Goal: Task Accomplishment & Management: Manage account settings

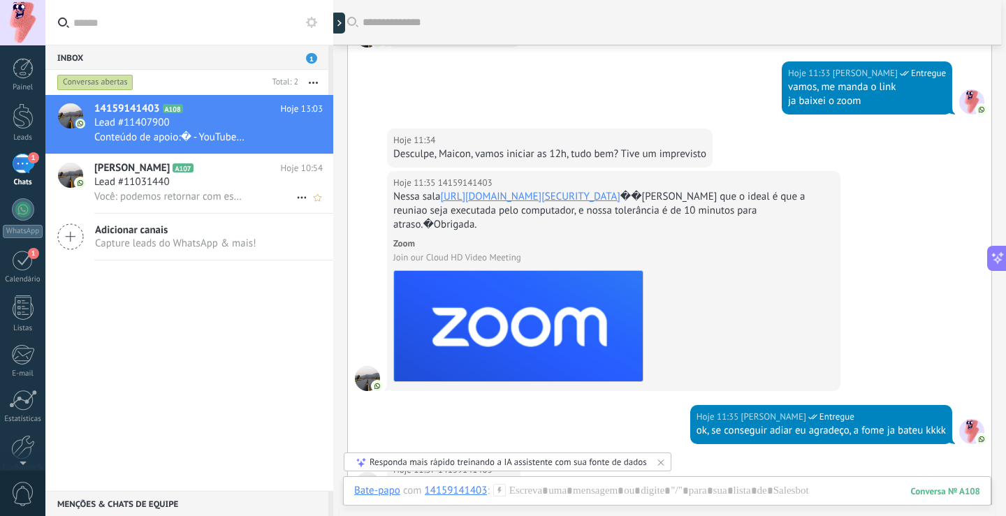
click at [153, 187] on span "Lead #11031440" at bounding box center [131, 182] width 75 height 14
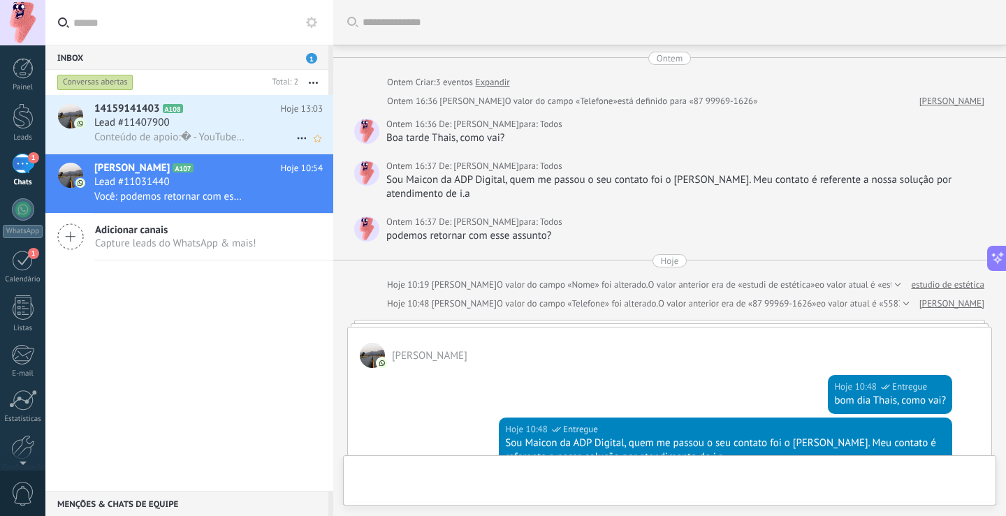
scroll to position [282, 0]
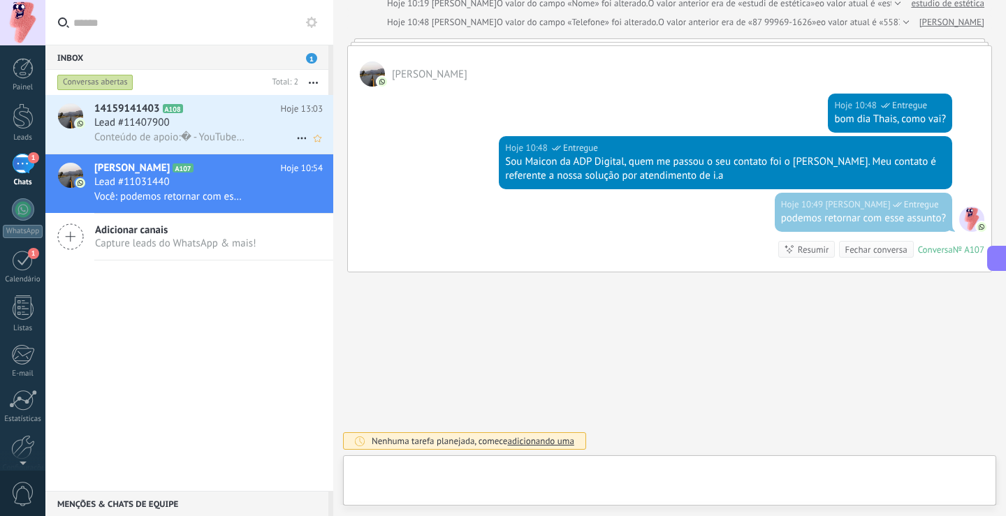
click at [202, 117] on div "Lead #11407900" at bounding box center [208, 123] width 228 height 14
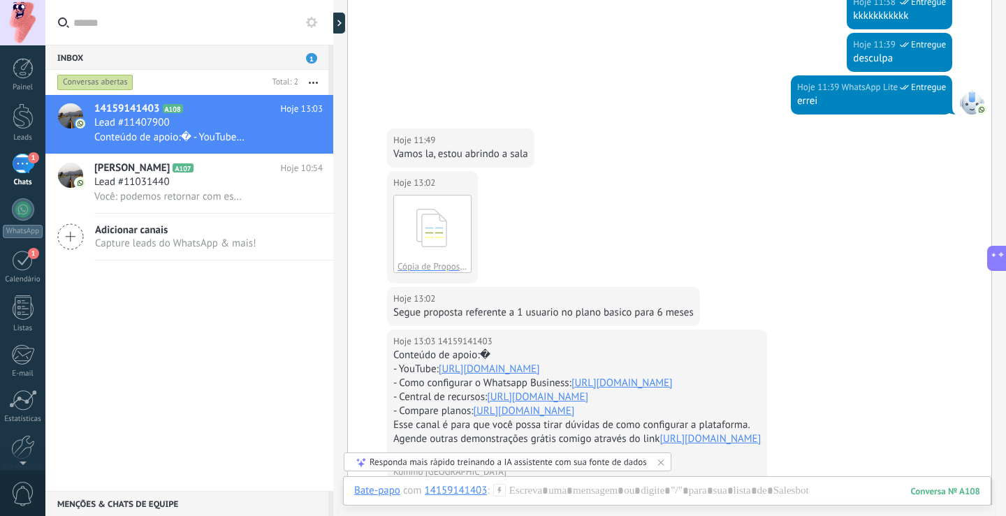
scroll to position [576, 0]
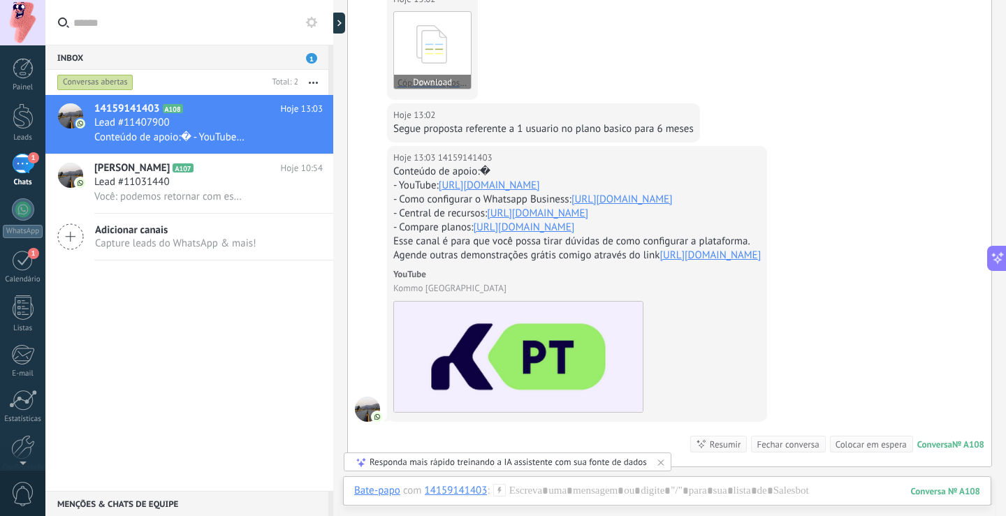
click at [436, 40] on icon at bounding box center [432, 44] width 54 height 58
click at [206, 186] on div "Lead #11031440" at bounding box center [208, 182] width 228 height 14
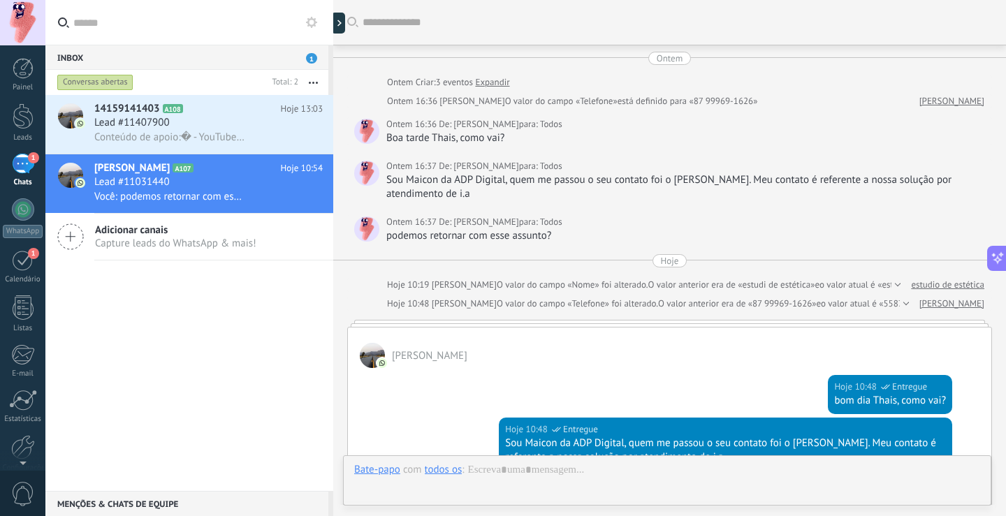
scroll to position [282, 0]
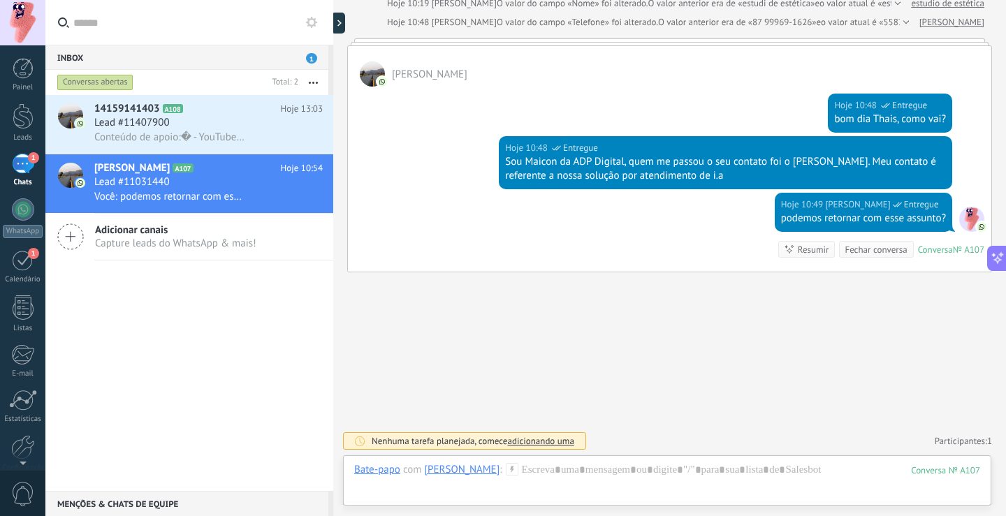
click at [25, 165] on div "1" at bounding box center [23, 164] width 22 height 20
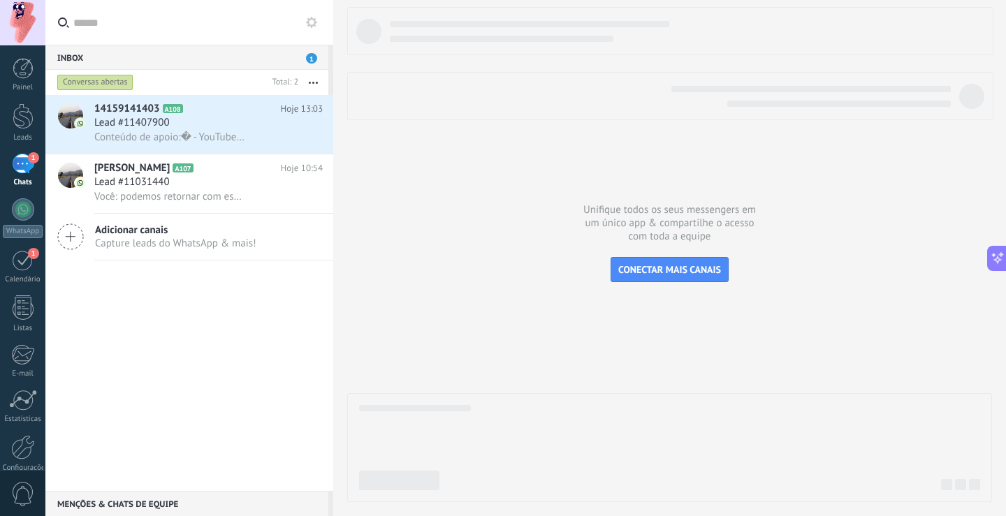
scroll to position [59, 0]
click at [43, 164] on link "1 Chats" at bounding box center [22, 171] width 45 height 34
click at [228, 180] on div "Lead #11031440" at bounding box center [208, 182] width 228 height 14
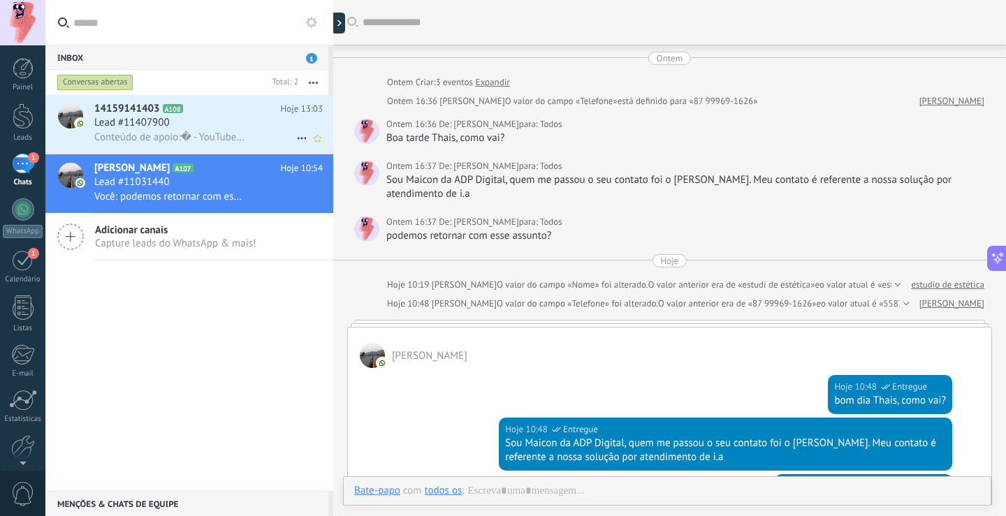
scroll to position [256, 0]
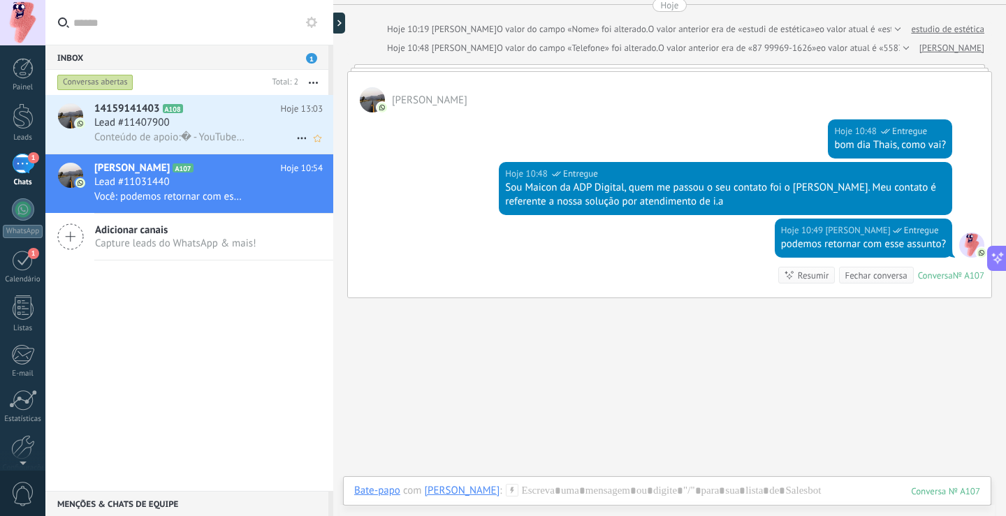
click at [174, 123] on h3 "Lead #11407900" at bounding box center [135, 123] width 82 height 14
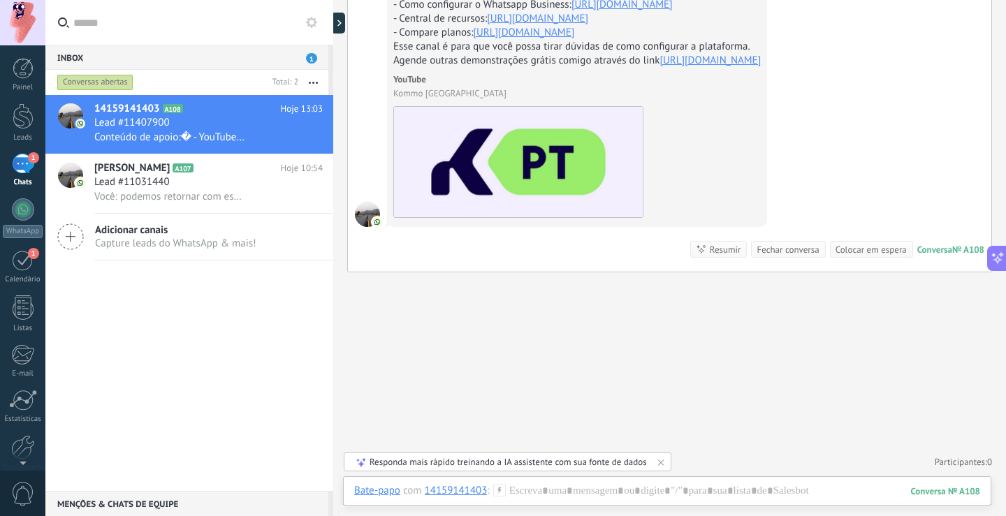
scroll to position [798, 0]
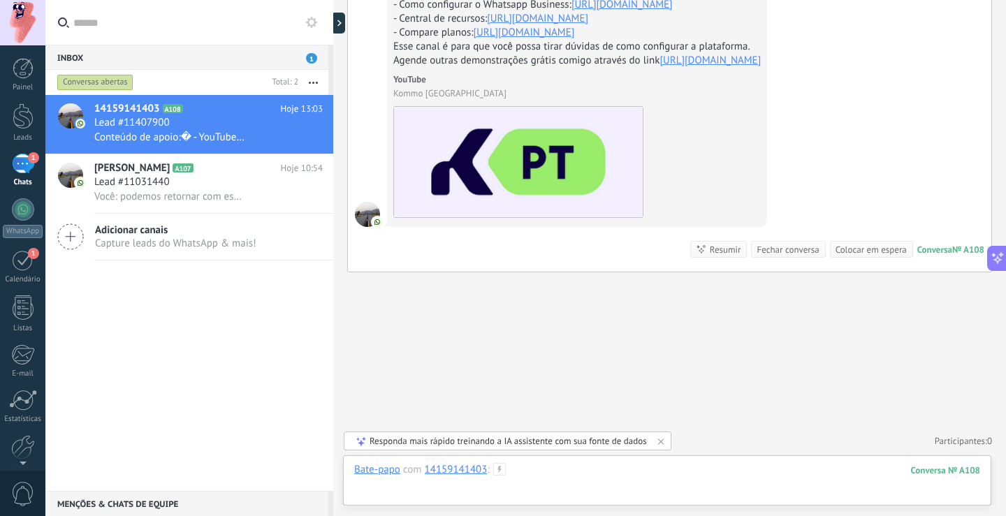
click at [564, 467] on div at bounding box center [667, 484] width 626 height 42
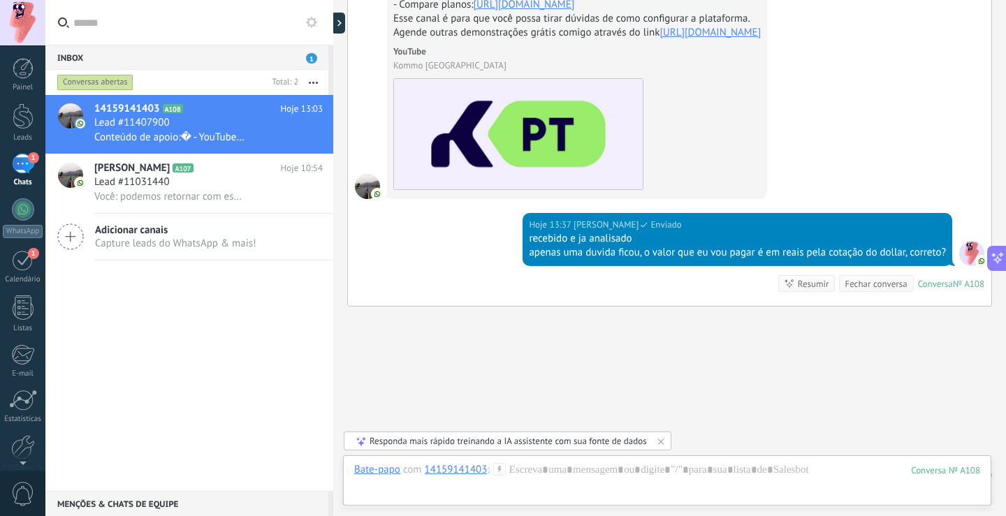
scroll to position [861, 0]
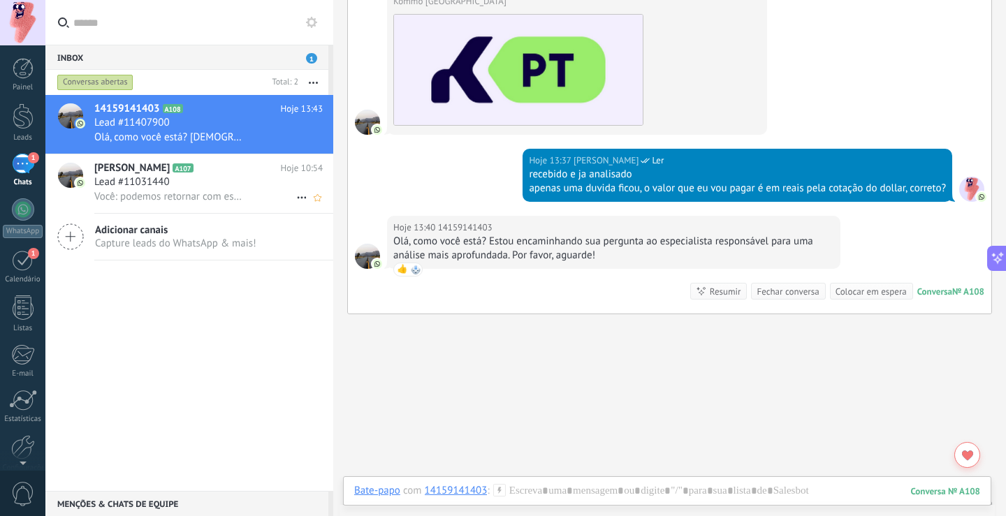
click at [193, 170] on h2 "Thais Silva A107" at bounding box center [187, 168] width 187 height 14
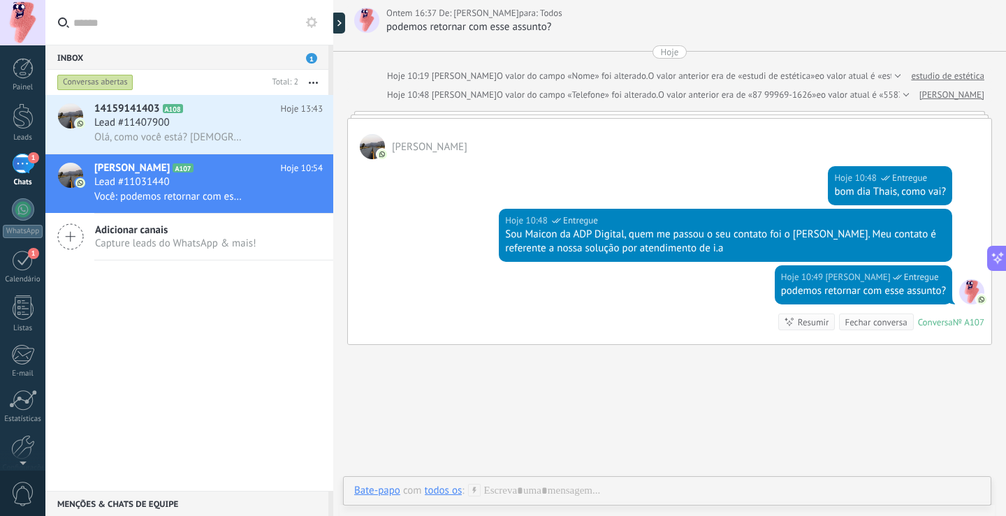
scroll to position [210, 0]
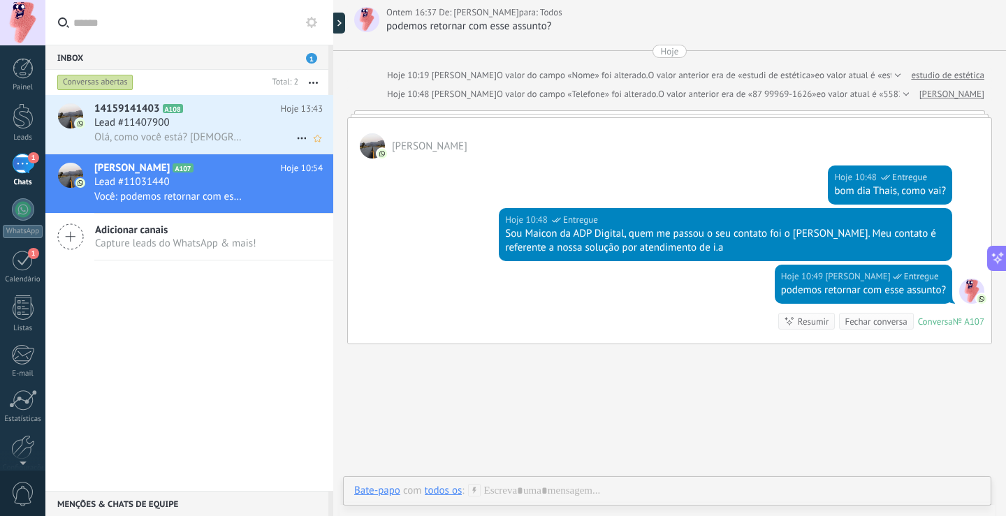
click at [191, 126] on div "Lead #11407900" at bounding box center [208, 123] width 228 height 14
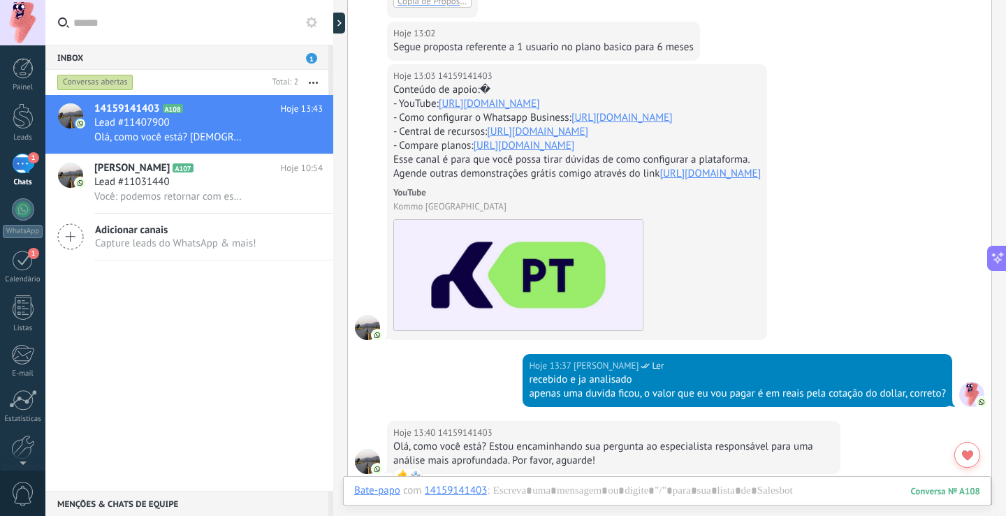
scroll to position [533, 0]
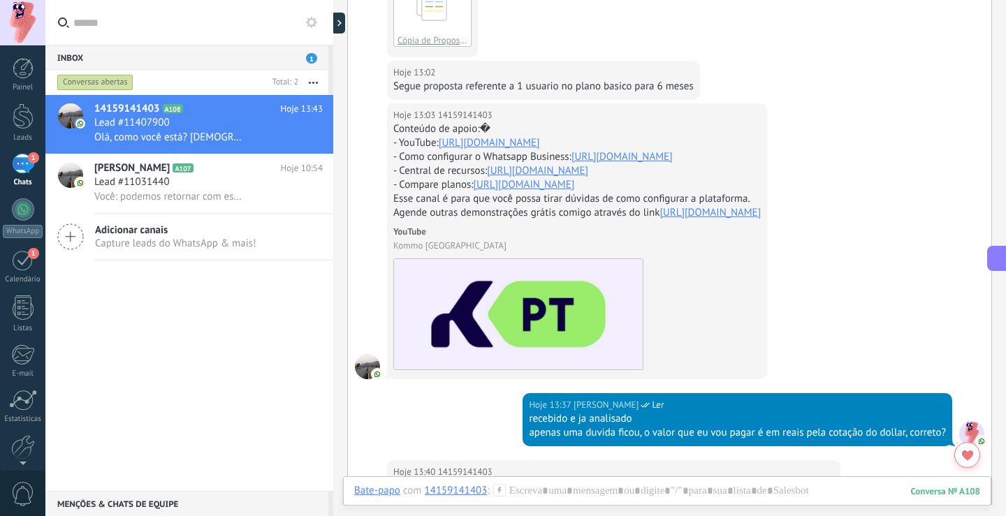
click at [502, 191] on link "[URL][DOMAIN_NAME]" at bounding box center [524, 184] width 101 height 13
